Goal: Transaction & Acquisition: Book appointment/travel/reservation

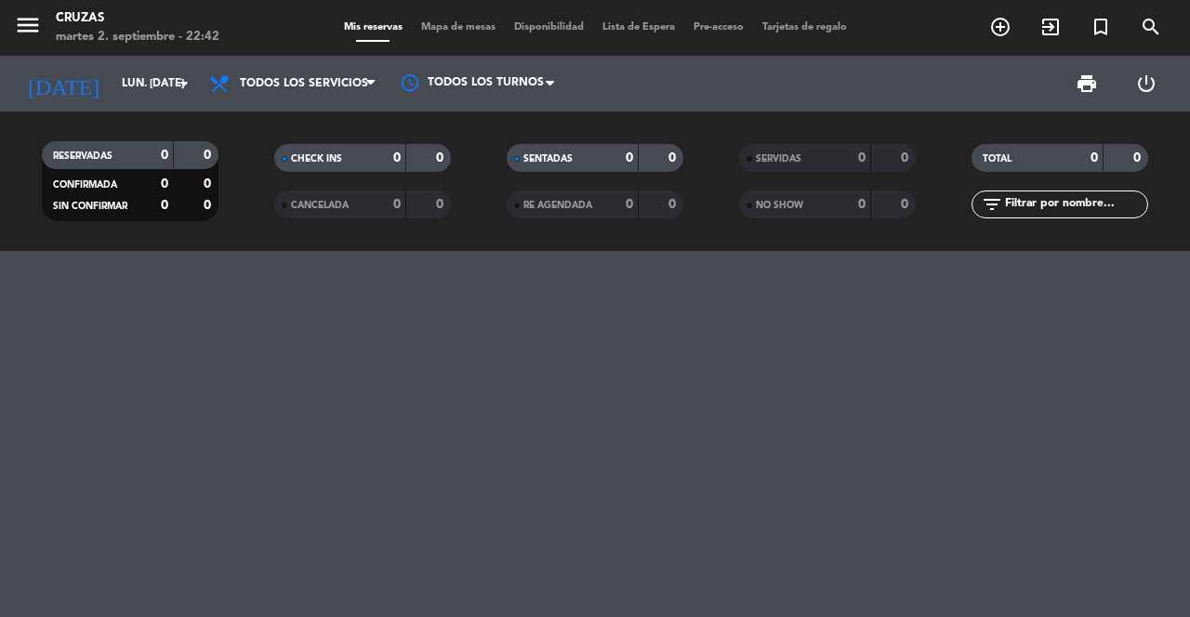
click at [162, 88] on input "lun. [DATE]" at bounding box center [186, 84] width 148 height 32
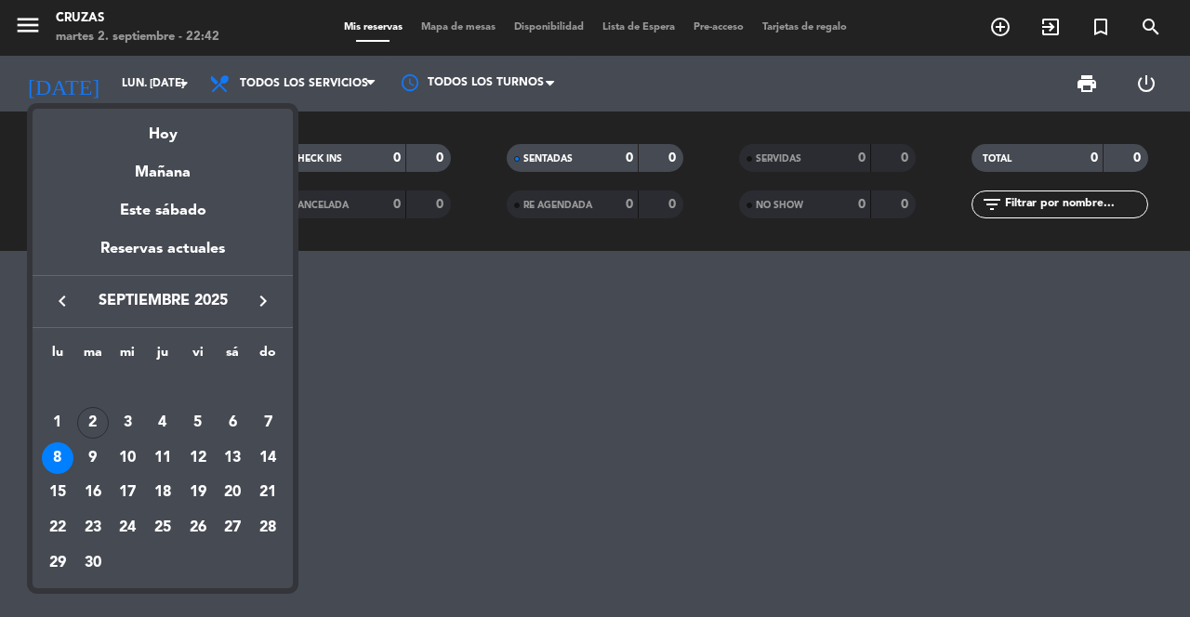
click at [179, 177] on div "Mañana" at bounding box center [163, 166] width 260 height 38
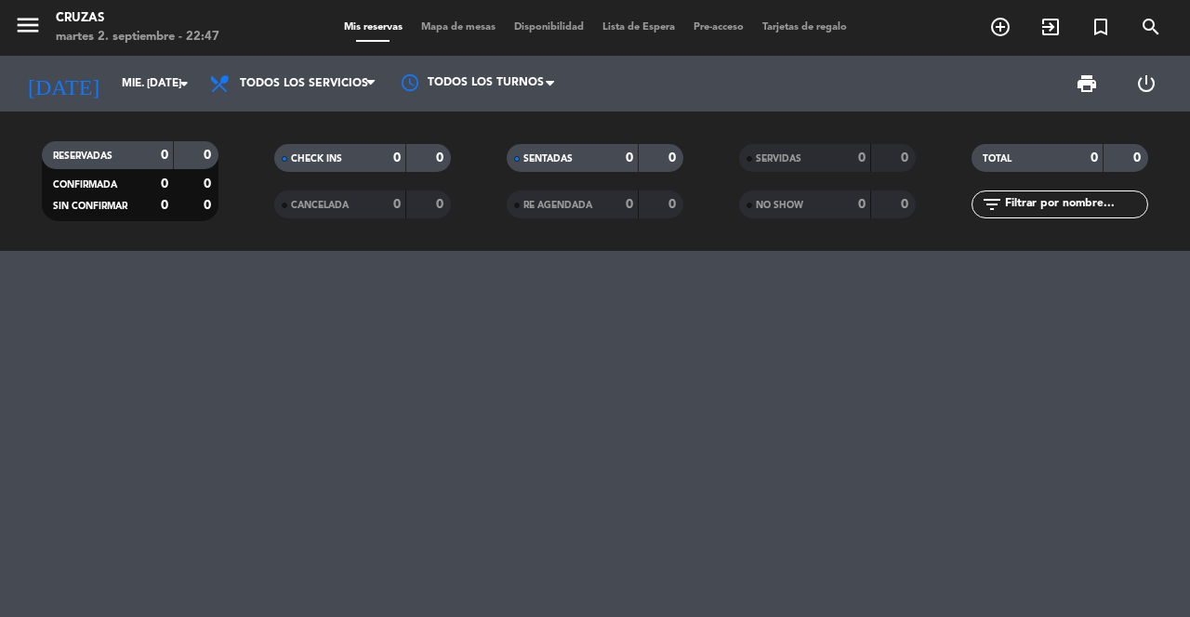
click at [177, 86] on icon "arrow_drop_down" at bounding box center [184, 83] width 22 height 22
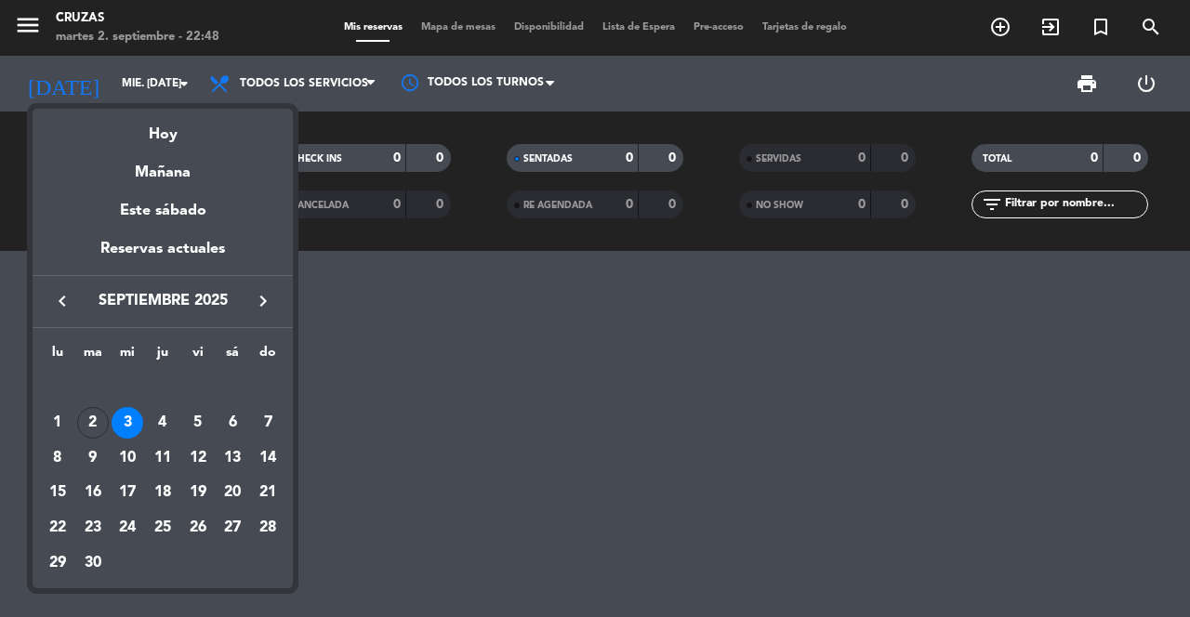
click at [135, 459] on div "10" at bounding box center [128, 458] width 32 height 32
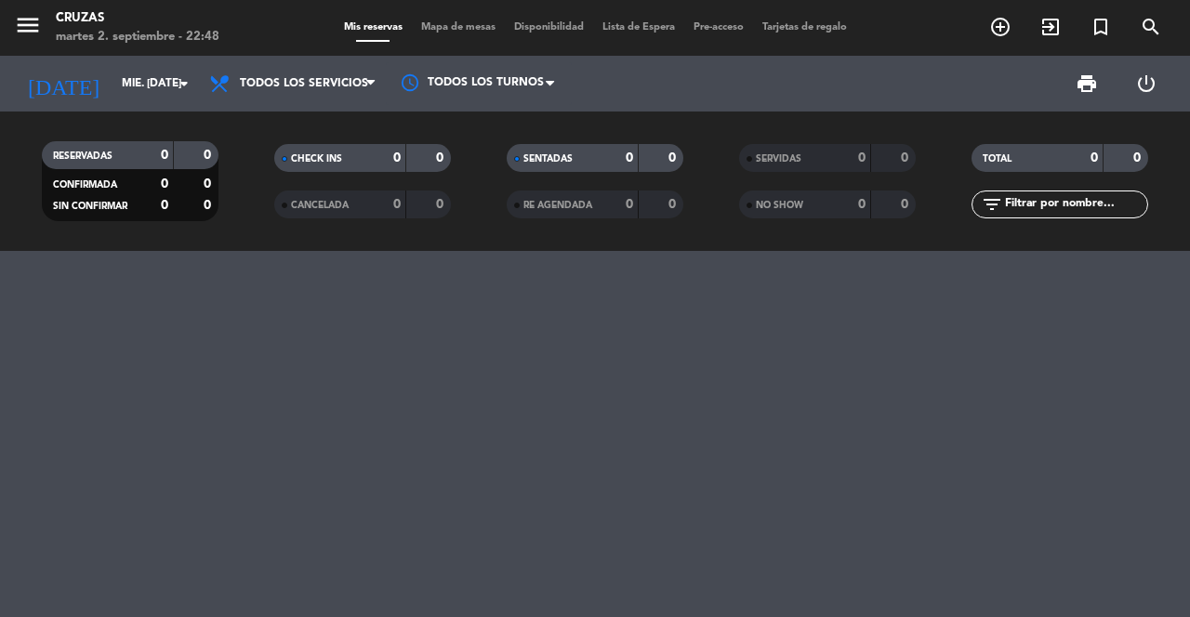
click at [170, 73] on input "mié. [DATE]" at bounding box center [186, 84] width 148 height 32
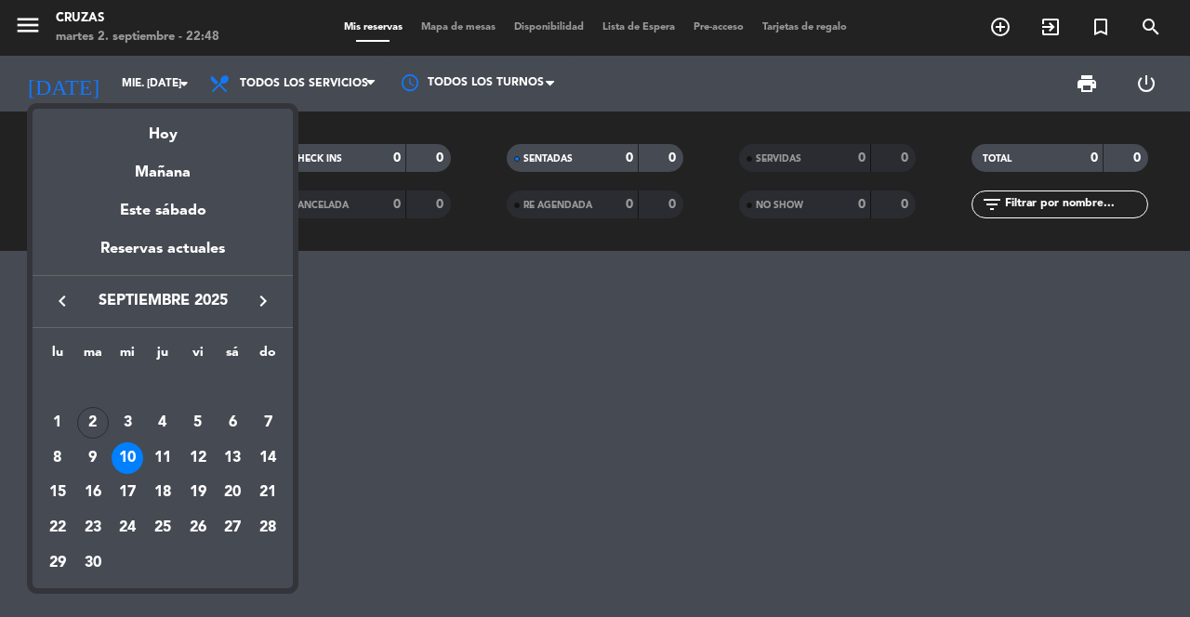
click at [162, 449] on div "11" at bounding box center [163, 458] width 32 height 32
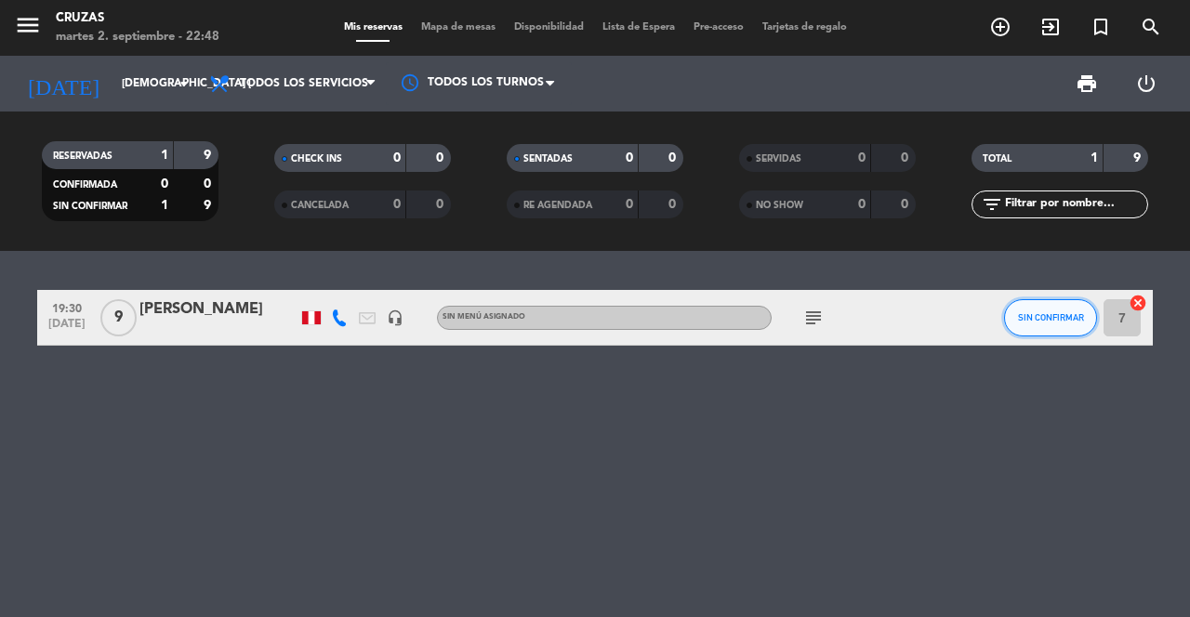
click at [1078, 324] on button "SIN CONFIRMAR" at bounding box center [1050, 317] width 93 height 37
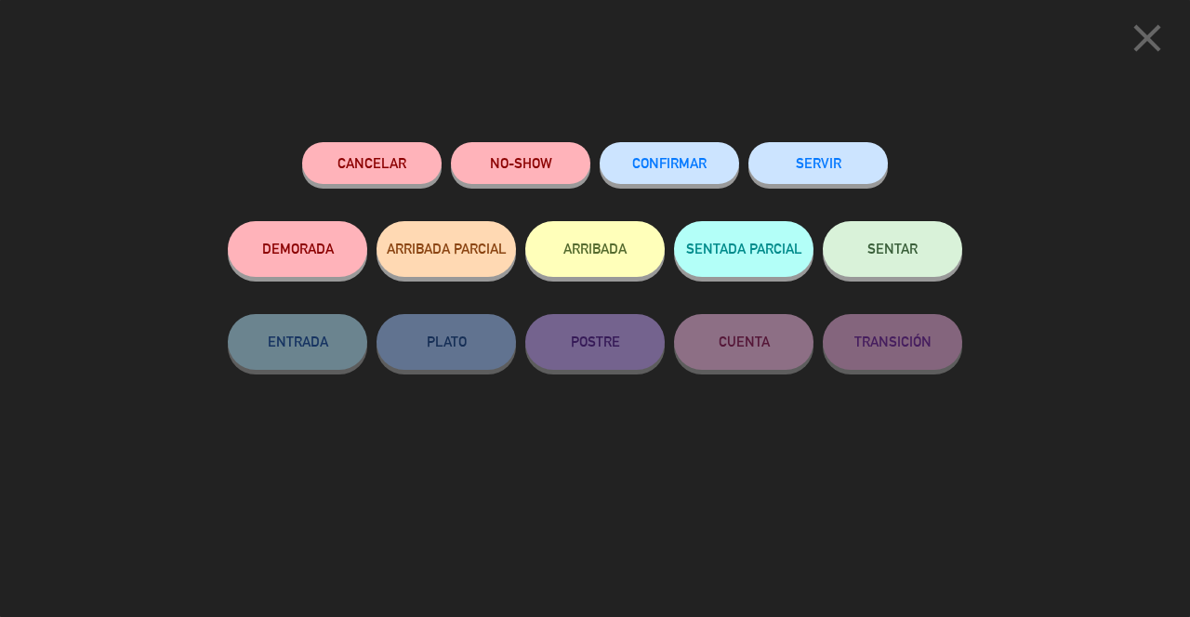
click at [377, 161] on button "Cancelar" at bounding box center [371, 163] width 139 height 42
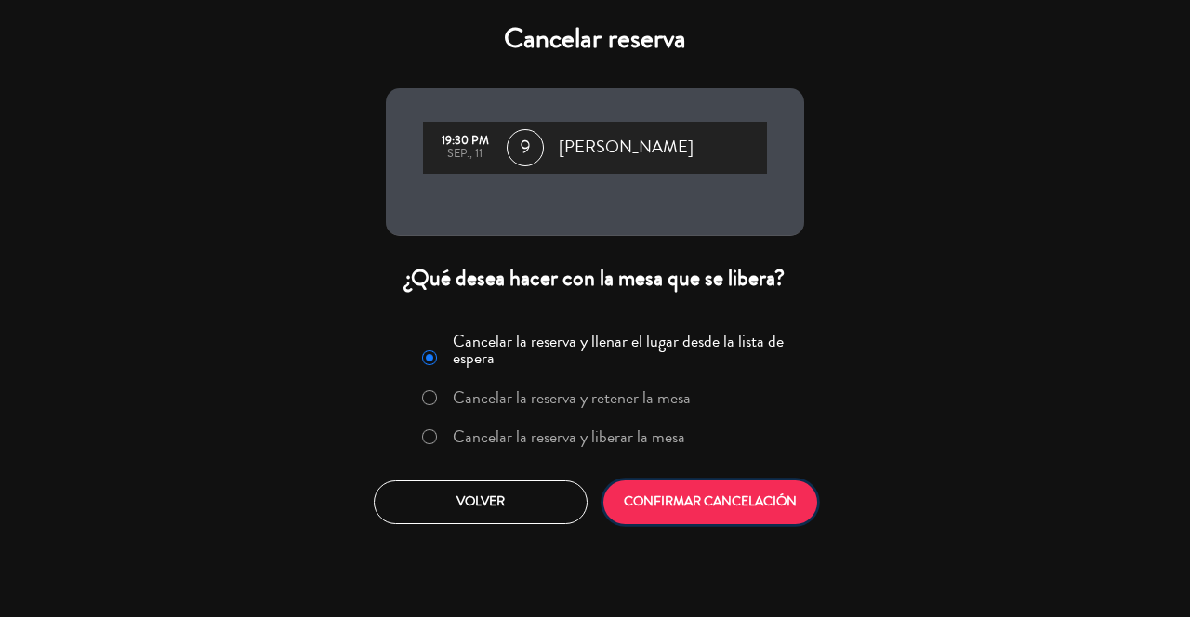
click at [675, 500] on button "CONFIRMAR CANCELACIÓN" at bounding box center [710, 502] width 214 height 44
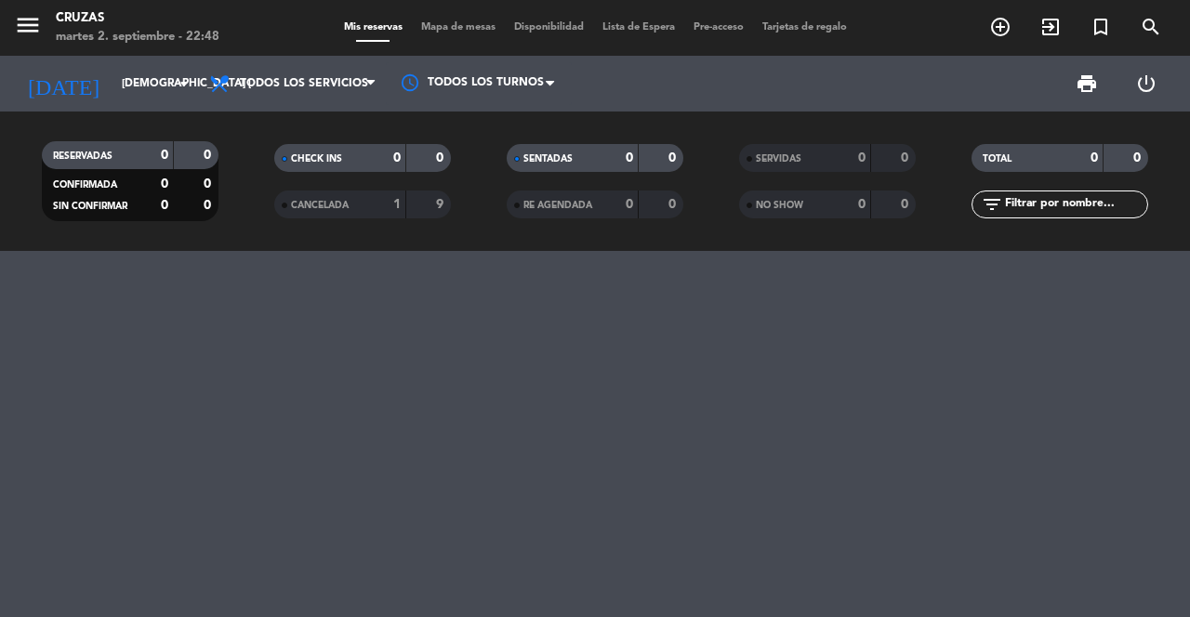
click at [168, 87] on input "[DEMOGRAPHIC_DATA] [DATE]" at bounding box center [186, 84] width 148 height 32
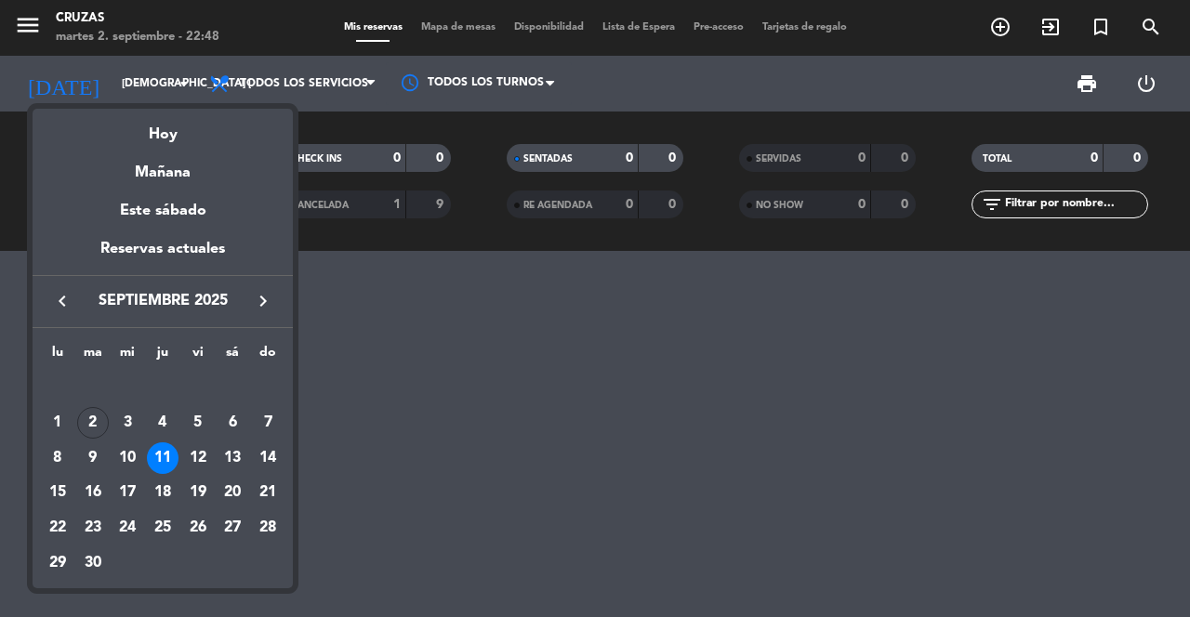
click at [145, 462] on td "11" at bounding box center [162, 458] width 35 height 35
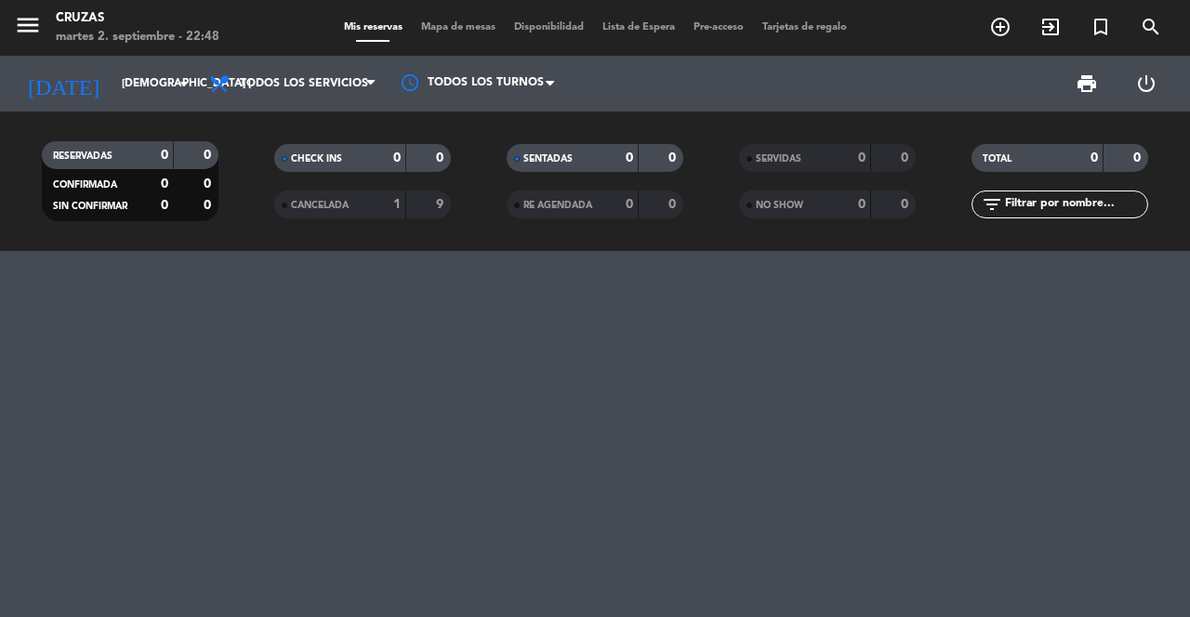
click at [160, 75] on input "[DEMOGRAPHIC_DATA] [DATE]" at bounding box center [186, 84] width 148 height 32
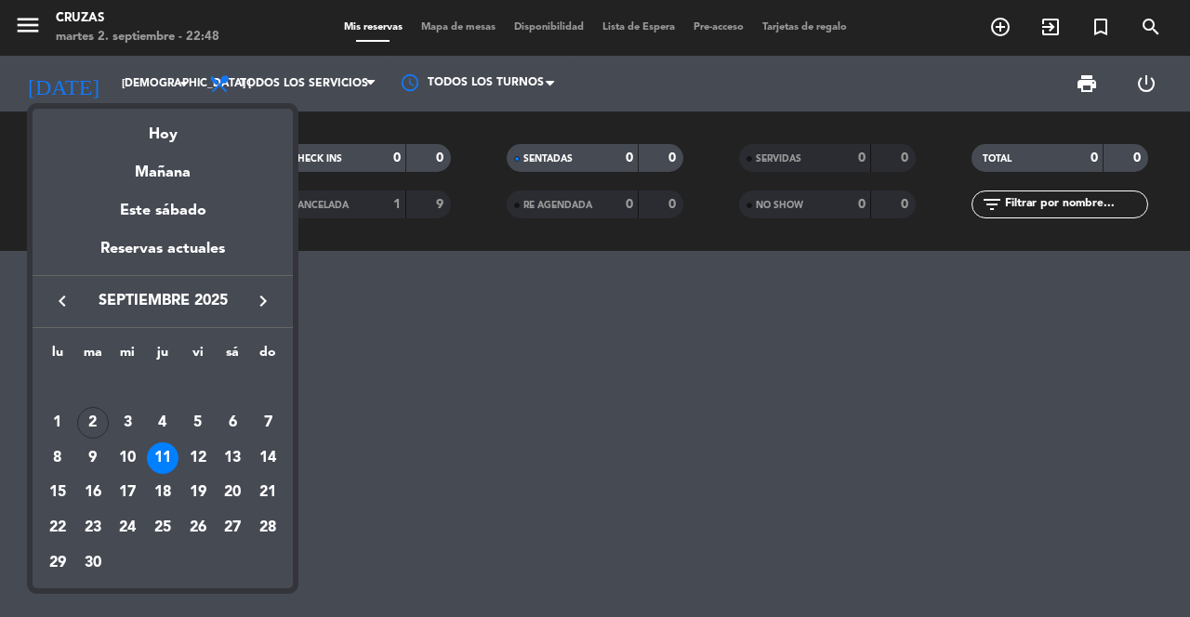
click at [135, 457] on div "10" at bounding box center [128, 458] width 32 height 32
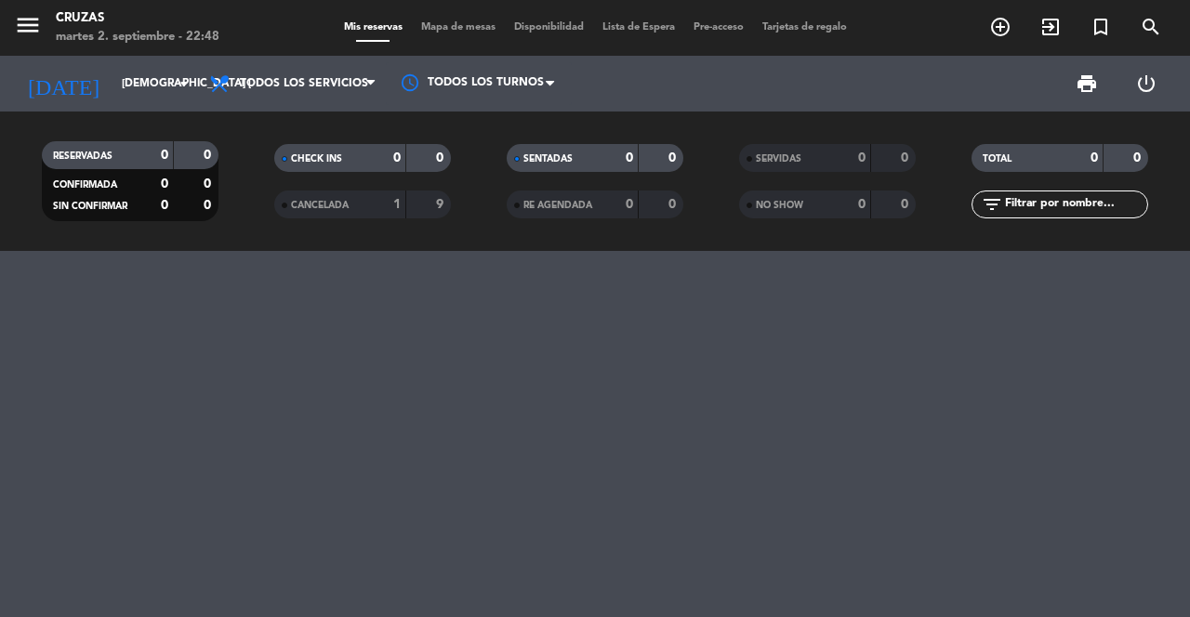
type input "mié. [DATE]"
click at [998, 20] on icon "add_circle_outline" at bounding box center [1000, 27] width 22 height 22
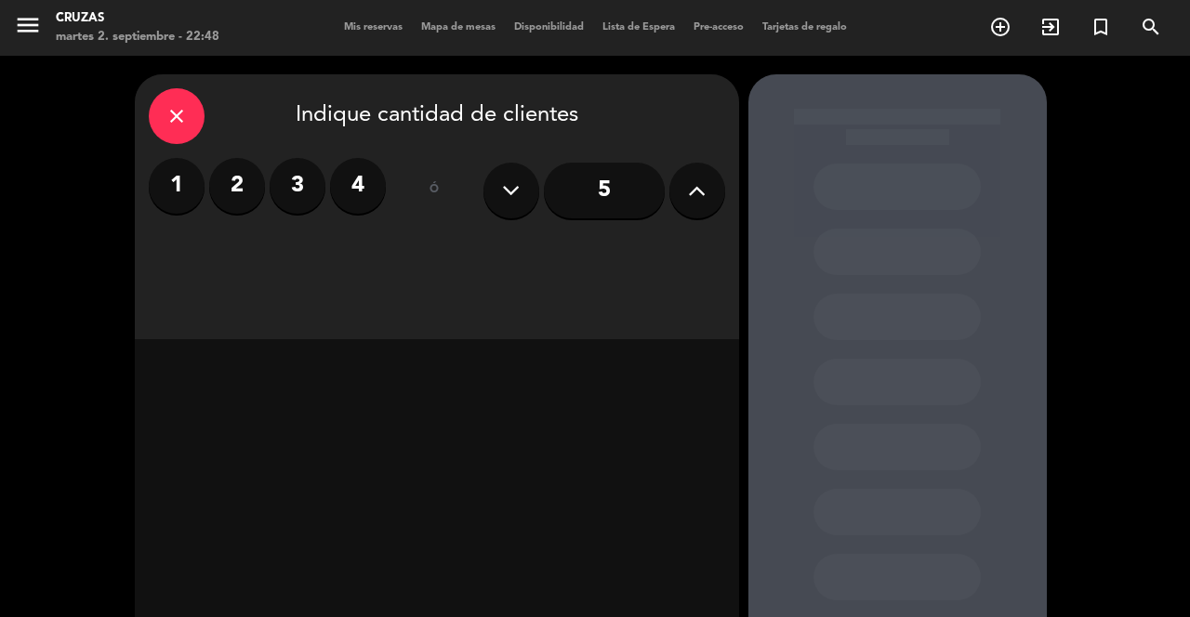
click at [705, 184] on icon at bounding box center [697, 191] width 18 height 28
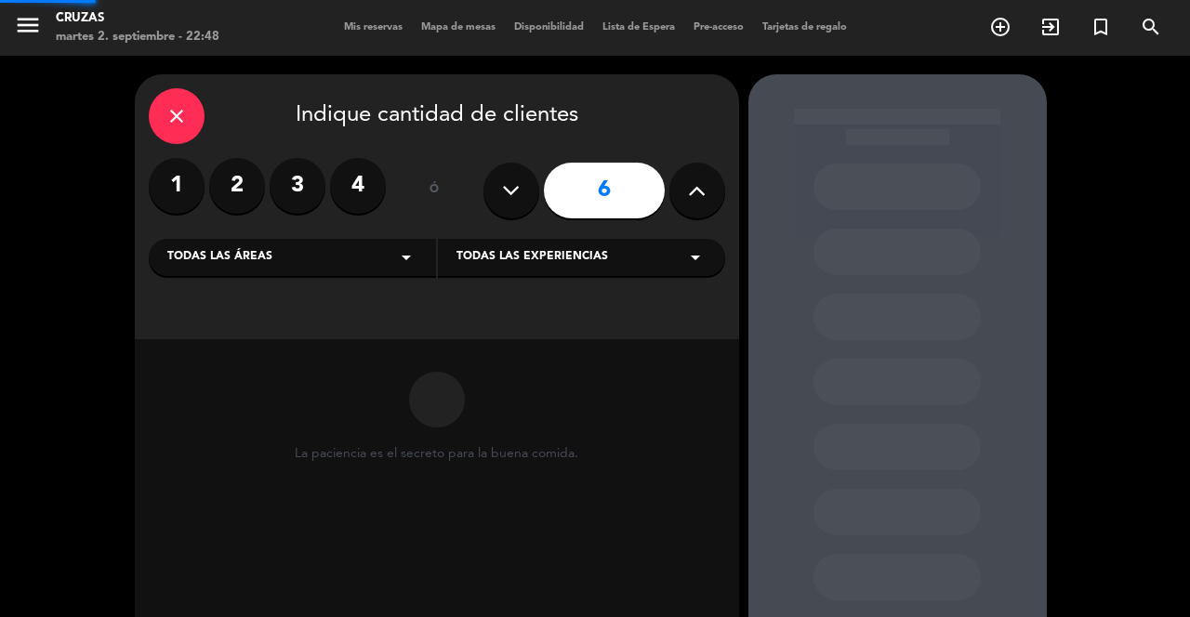
click at [705, 198] on icon at bounding box center [697, 191] width 18 height 28
click at [696, 193] on icon at bounding box center [697, 191] width 18 height 28
click at [689, 210] on button at bounding box center [697, 191] width 56 height 56
type input "9"
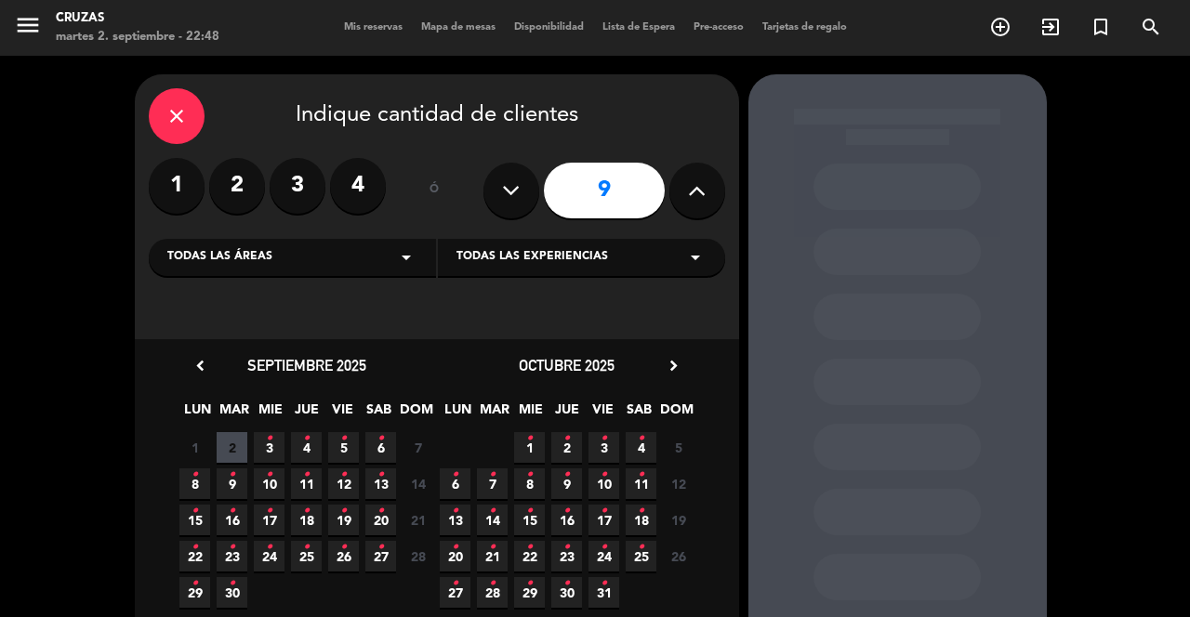
click at [277, 480] on span "10 •" at bounding box center [269, 483] width 31 height 31
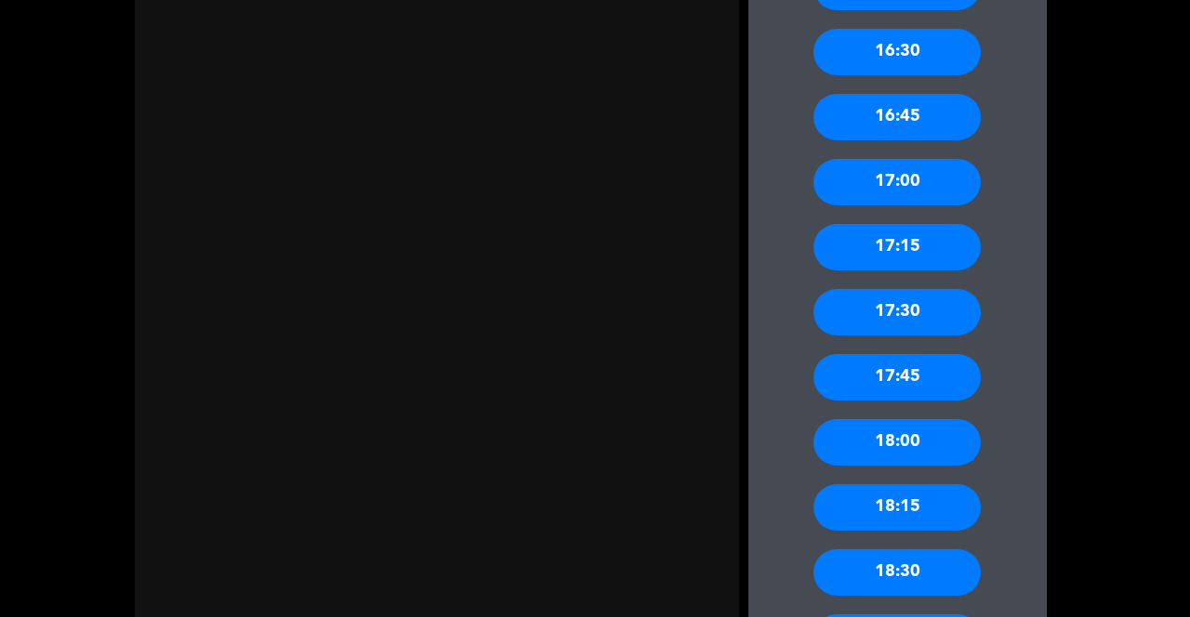
scroll to position [1576, 0]
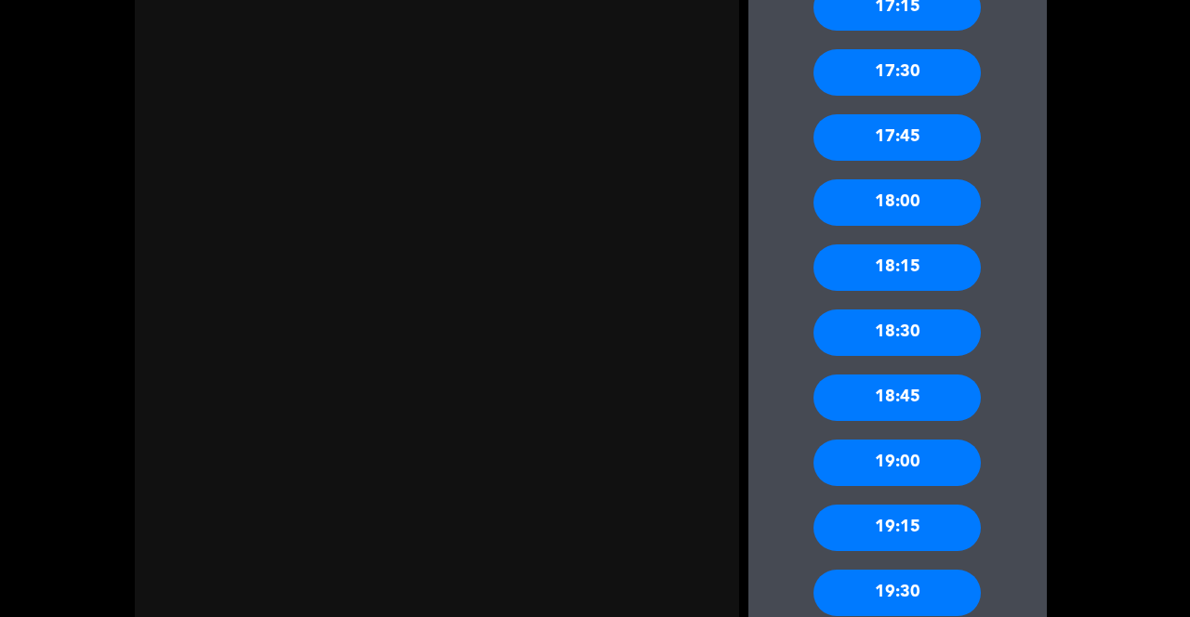
click at [922, 570] on div "19:30" at bounding box center [896, 593] width 167 height 46
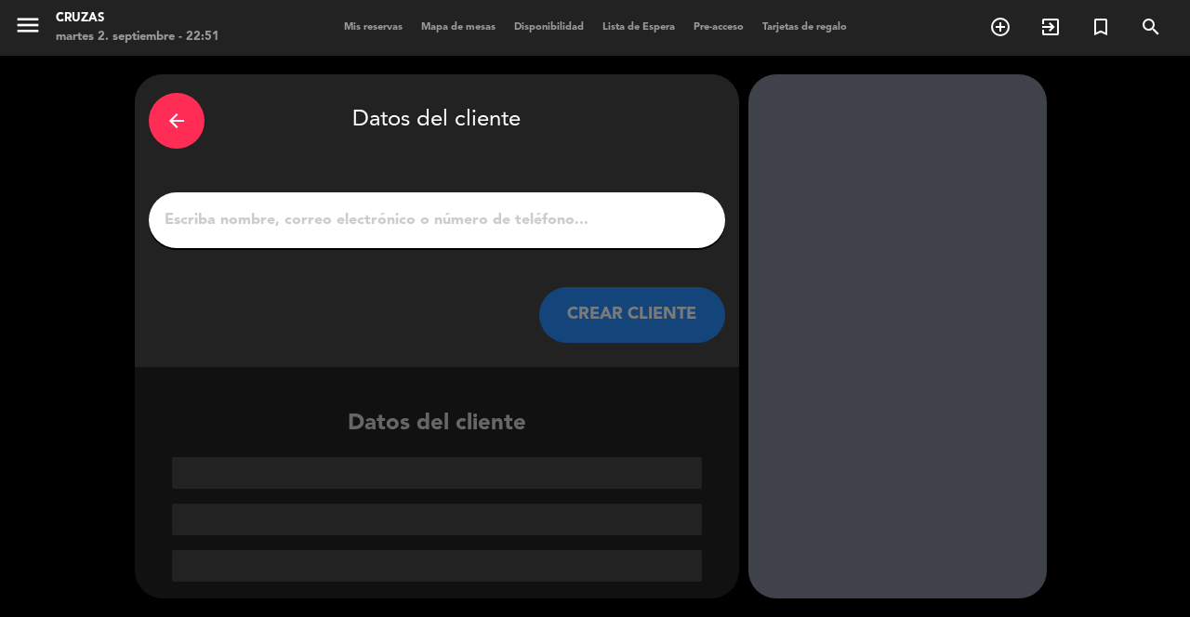
scroll to position [0, 0]
click at [576, 207] on input "1" at bounding box center [437, 220] width 548 height 26
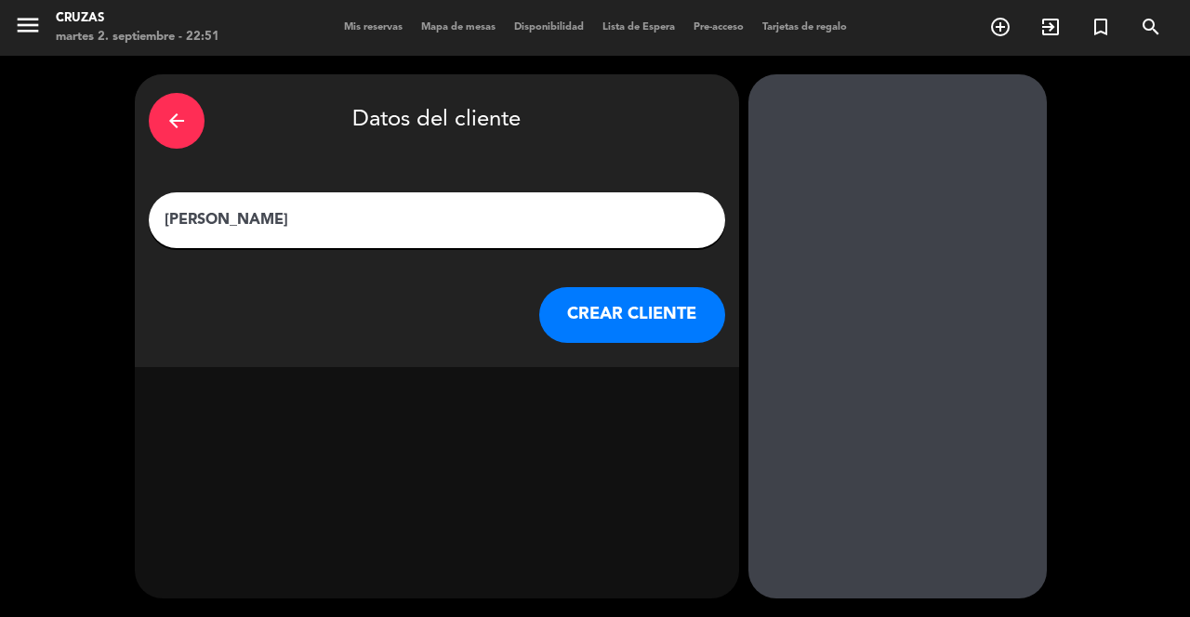
type input "[PERSON_NAME]"
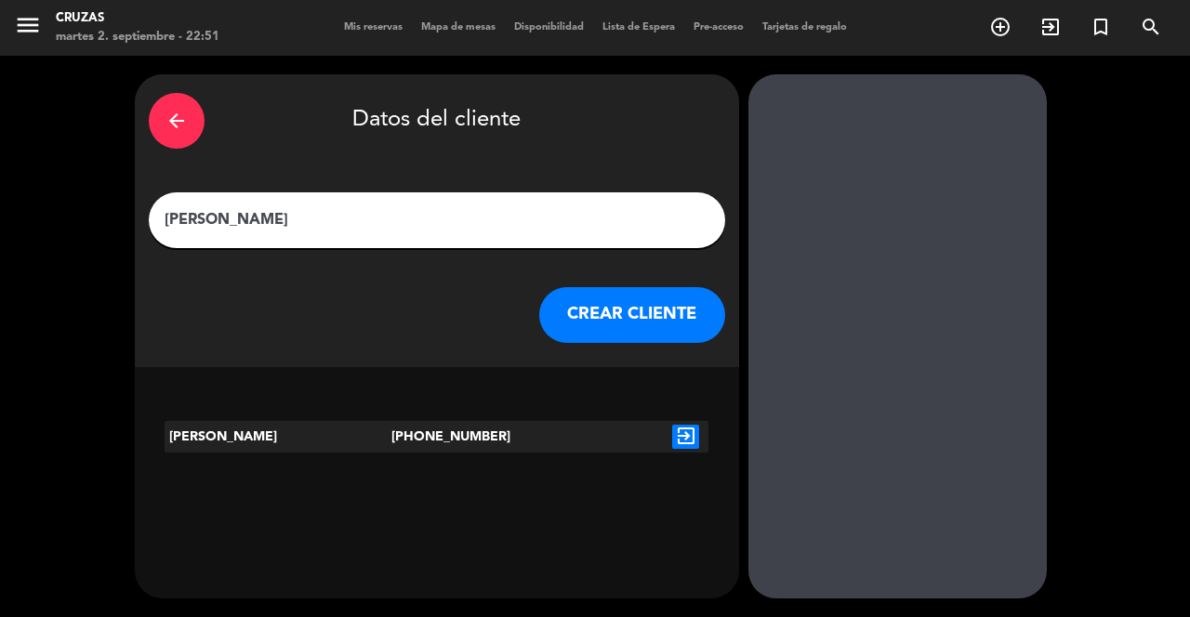
click at [687, 425] on icon "exit_to_app" at bounding box center [685, 437] width 27 height 24
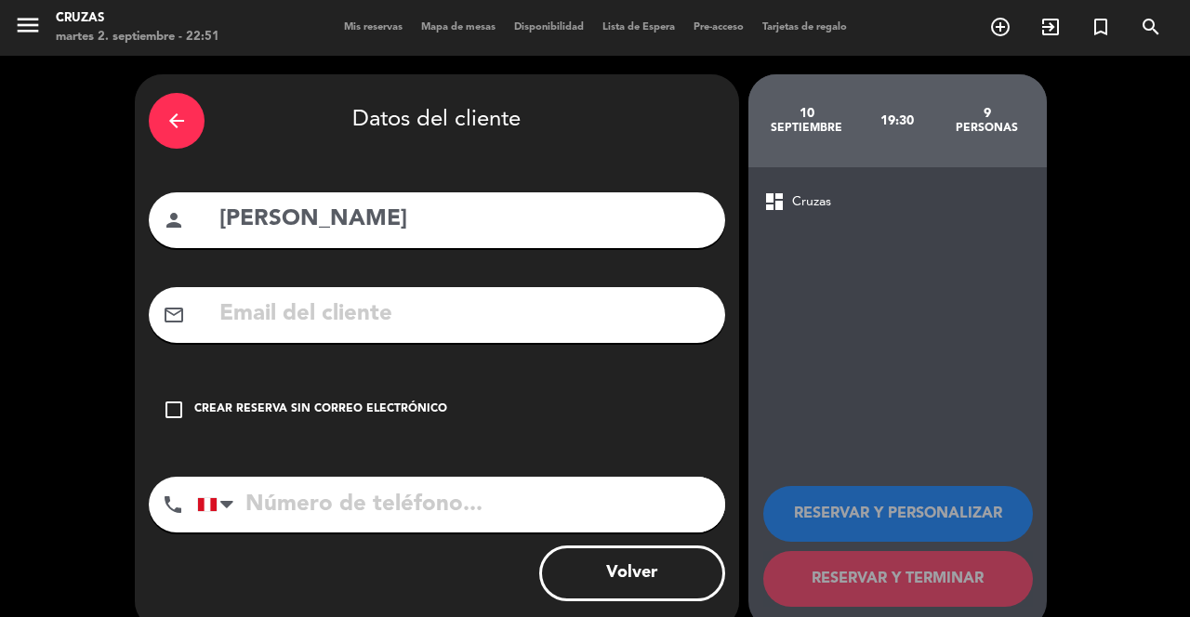
type input "[PHONE_NUMBER]"
click at [197, 401] on div "Crear reserva sin correo electrónico" at bounding box center [320, 410] width 253 height 19
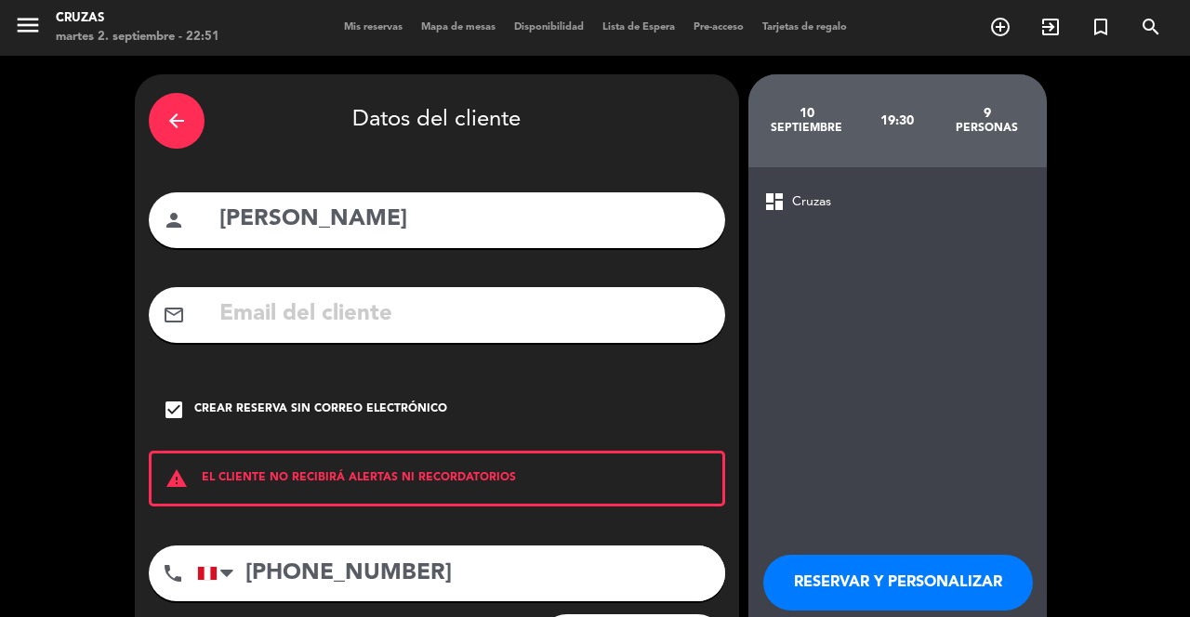
click at [923, 555] on button "RESERVAR Y PERSONALIZAR" at bounding box center [898, 583] width 270 height 56
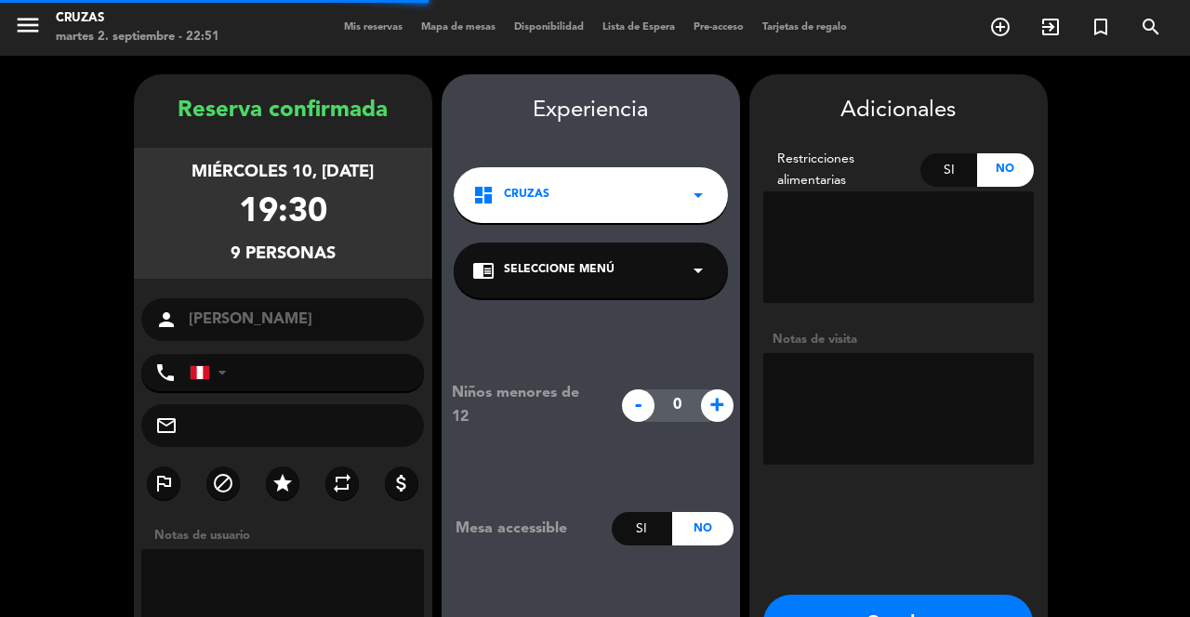
type input "[PHONE_NUMBER]"
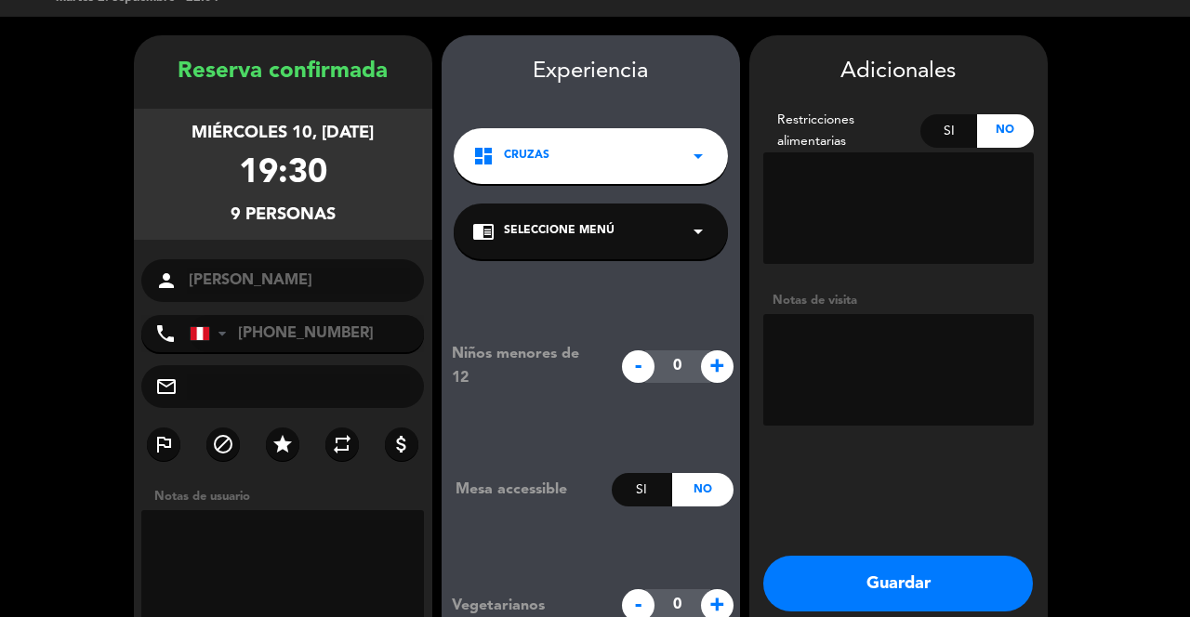
click at [862, 314] on textarea at bounding box center [898, 370] width 270 height 112
type textarea "Consejo Concierge del Perú CT"
click at [900, 556] on button "Guardar" at bounding box center [898, 584] width 270 height 56
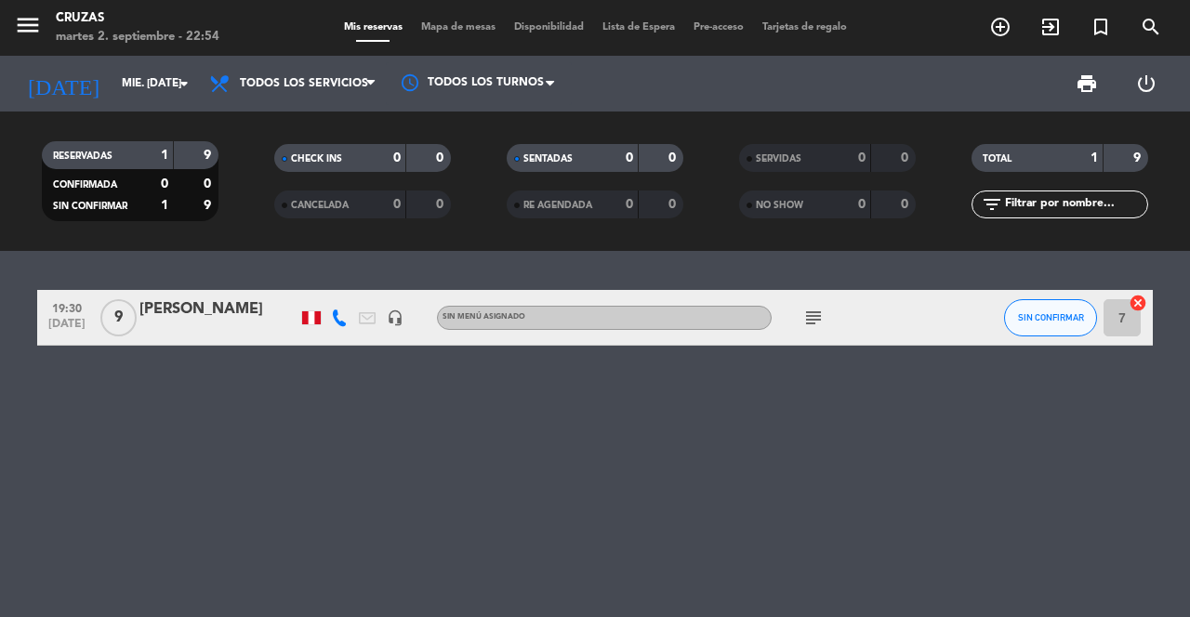
click at [172, 68] on input "mié. [DATE]" at bounding box center [186, 84] width 148 height 32
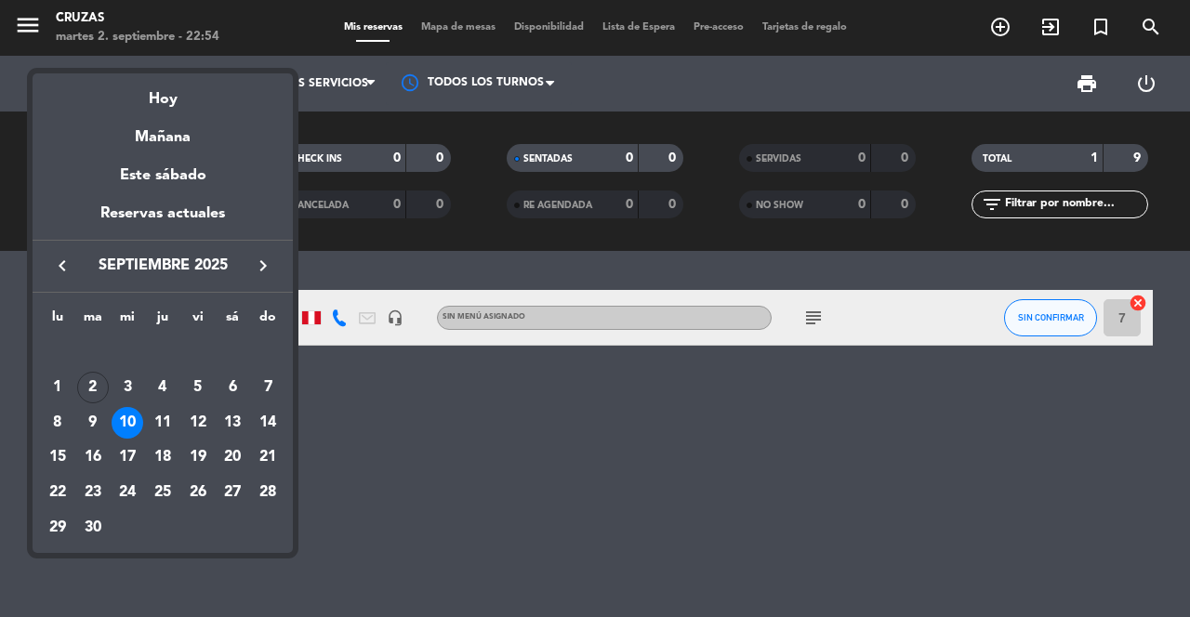
click at [530, 467] on div at bounding box center [595, 308] width 1190 height 617
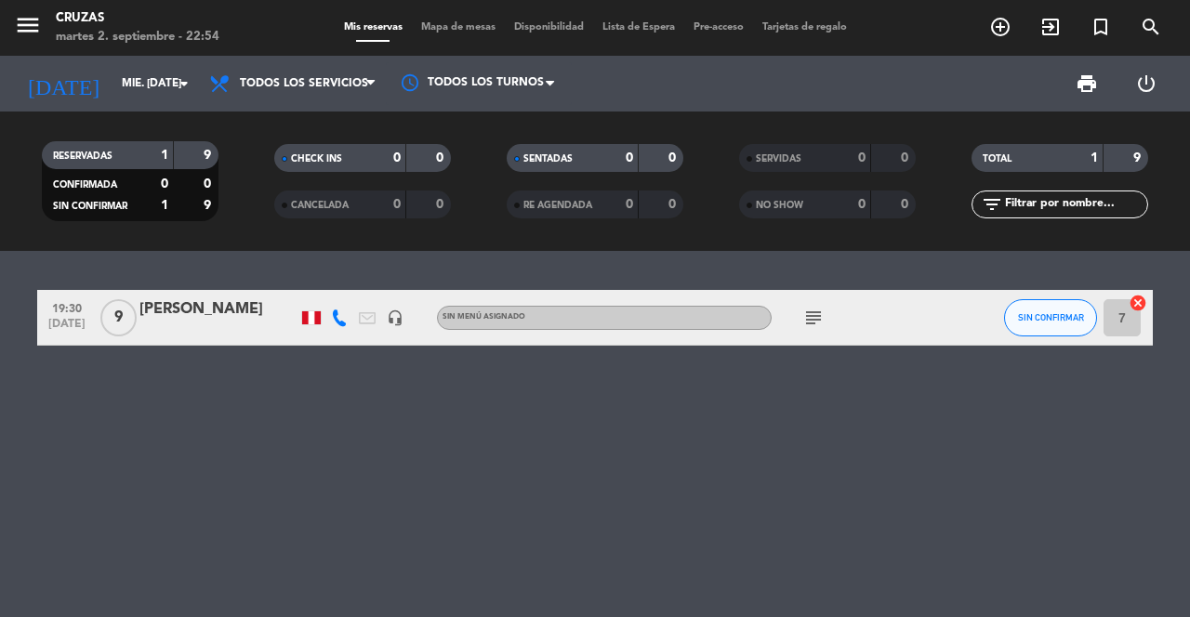
scroll to position [3, 0]
